Goal: Transaction & Acquisition: Book appointment/travel/reservation

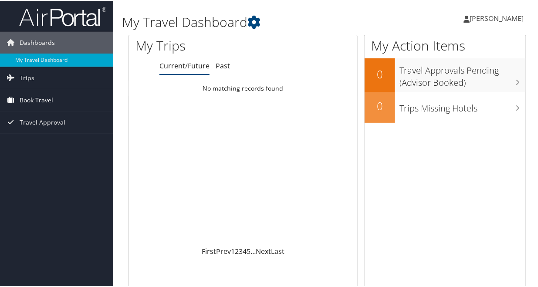
click at [36, 98] on span "Book Travel" at bounding box center [37, 100] width 34 height 22
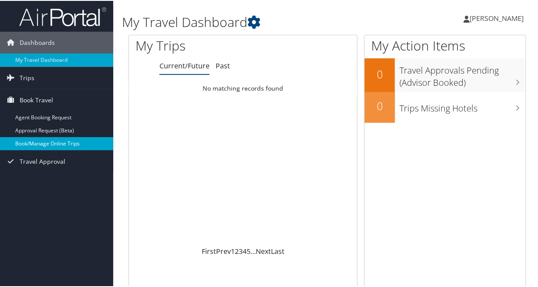
click at [65, 143] on link "Book/Manage Online Trips" at bounding box center [56, 142] width 113 height 13
